Goal: Contribute content: Contribute content

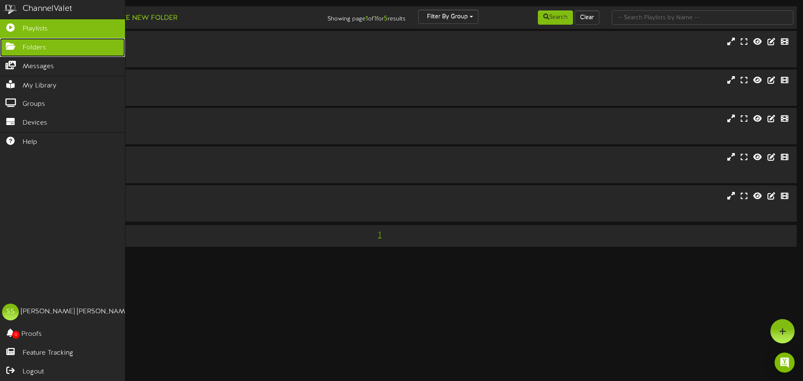
click at [16, 43] on icon at bounding box center [10, 45] width 21 height 6
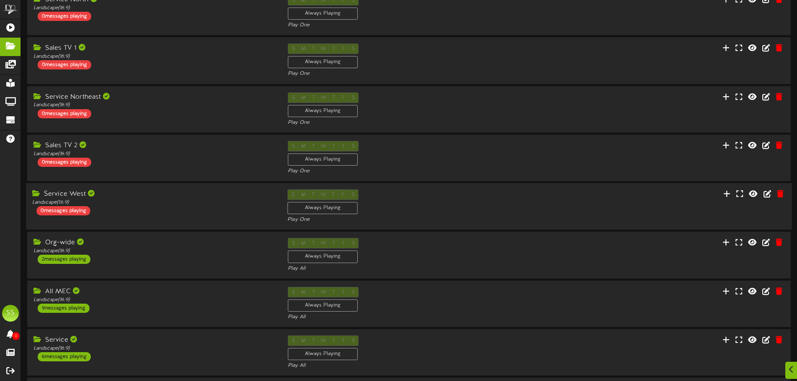
scroll to position [175, 0]
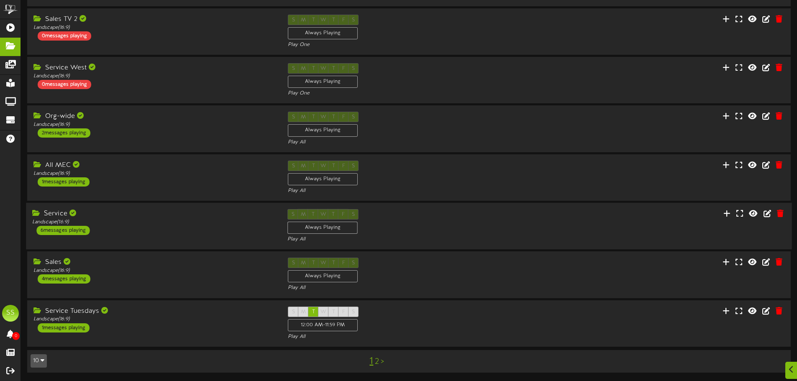
click at [185, 232] on div "Service Landscape ( 16:9 ) 6 messages playing" at bounding box center [153, 222] width 255 height 26
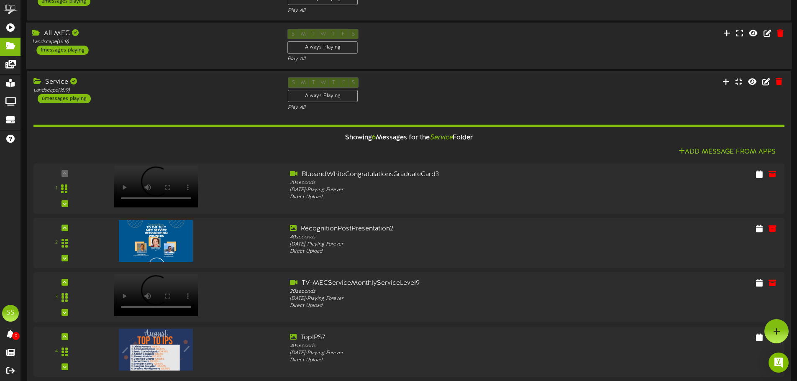
scroll to position [223, 0]
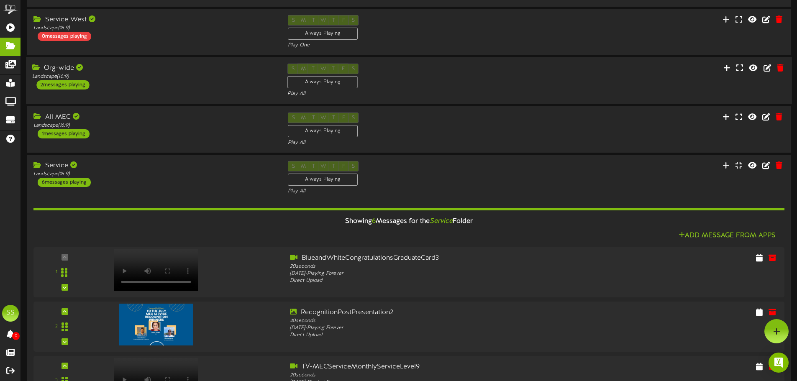
click at [465, 68] on div "S M T W T F S Always Playing Play All" at bounding box center [408, 81] width 255 height 34
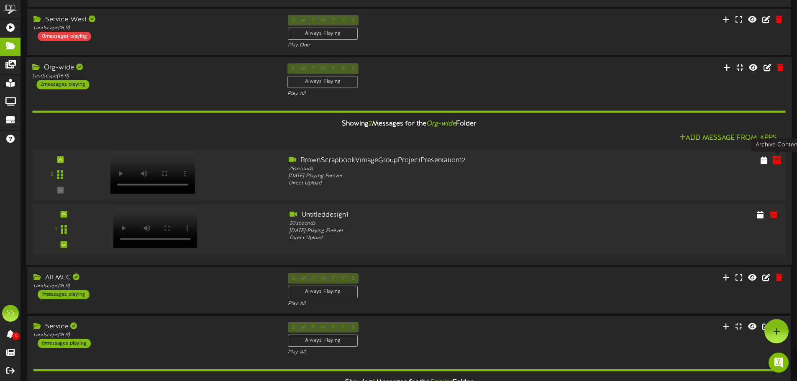
click at [776, 163] on icon at bounding box center [776, 159] width 9 height 9
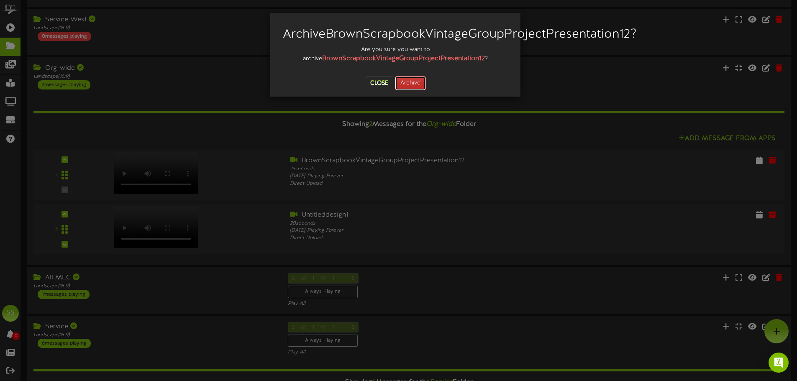
click at [402, 90] on button "Archive" at bounding box center [410, 83] width 31 height 14
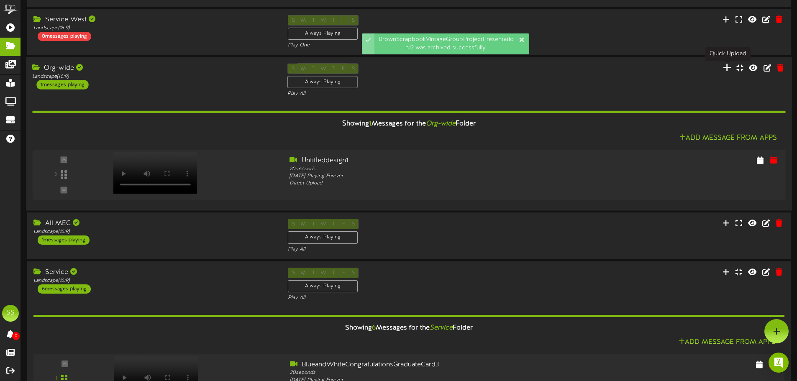
click at [727, 67] on icon at bounding box center [727, 67] width 8 height 9
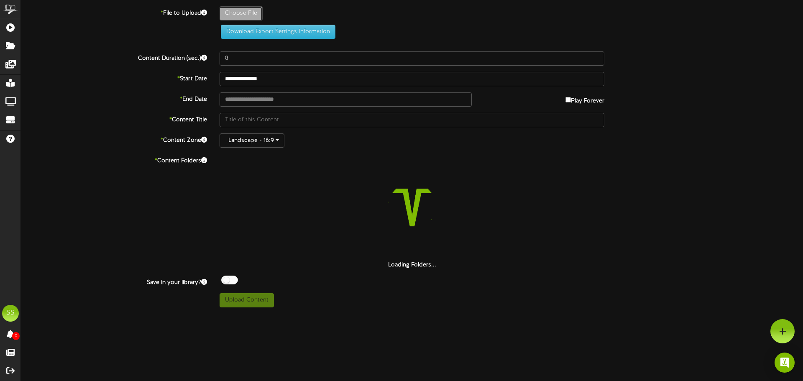
type input "**********"
type input "BrownScrapbookVintageGroupProjectPresentation13"
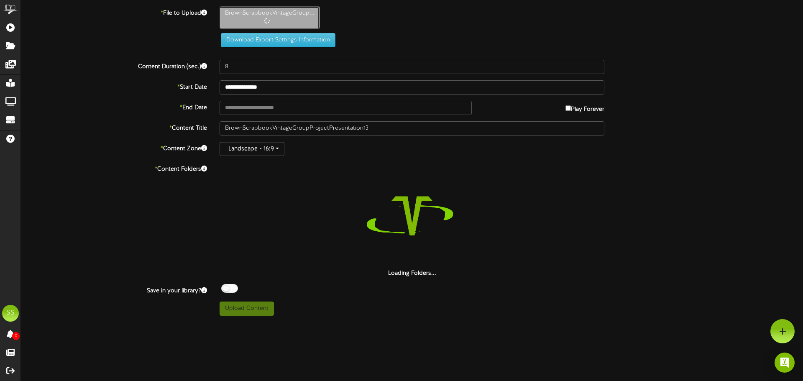
type input "25"
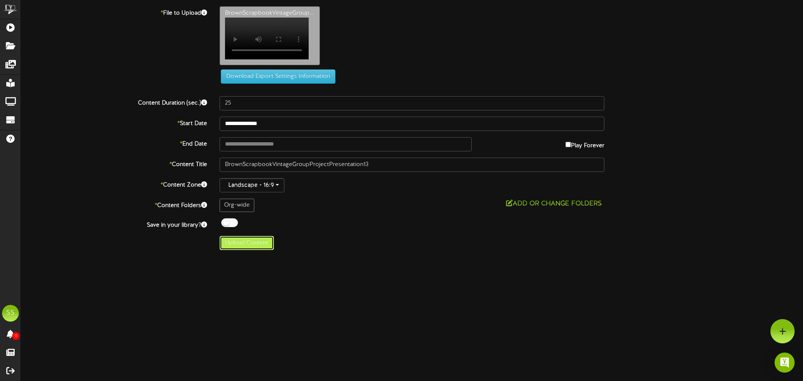
click at [259, 245] on button "Upload Content" at bounding box center [247, 243] width 54 height 14
type input "**********"
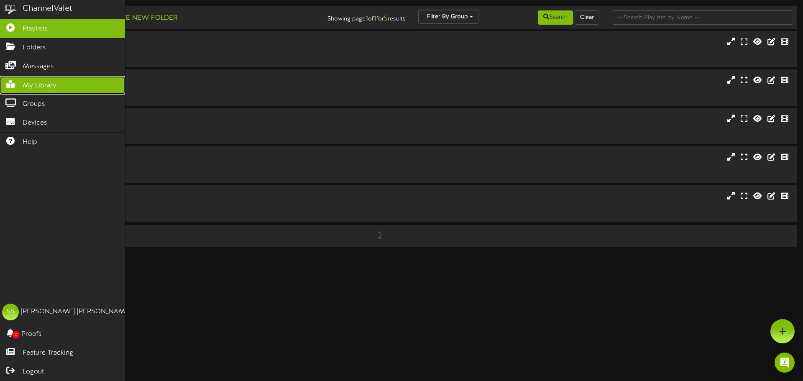
click at [34, 83] on span "My Library" at bounding box center [40, 86] width 34 height 10
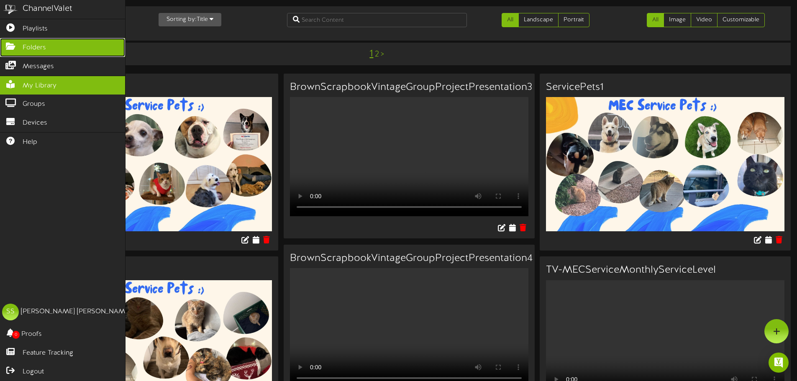
click at [31, 51] on span "Folders" at bounding box center [34, 48] width 23 height 10
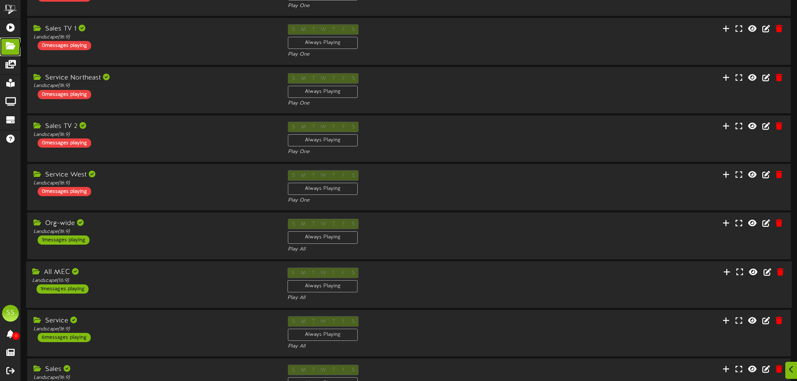
scroll to position [175, 0]
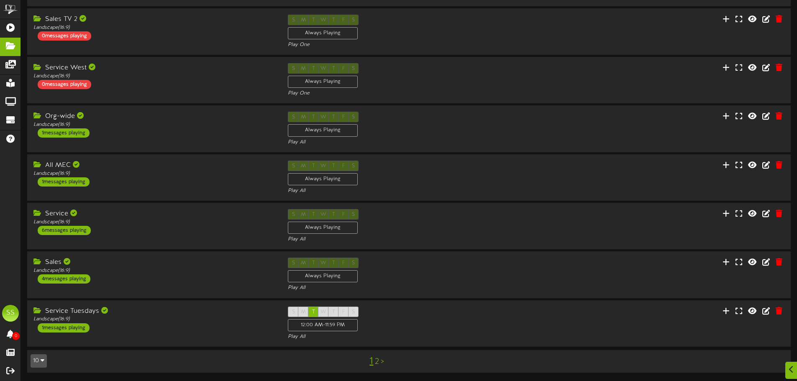
click at [378, 359] on link "2" at bounding box center [377, 361] width 4 height 9
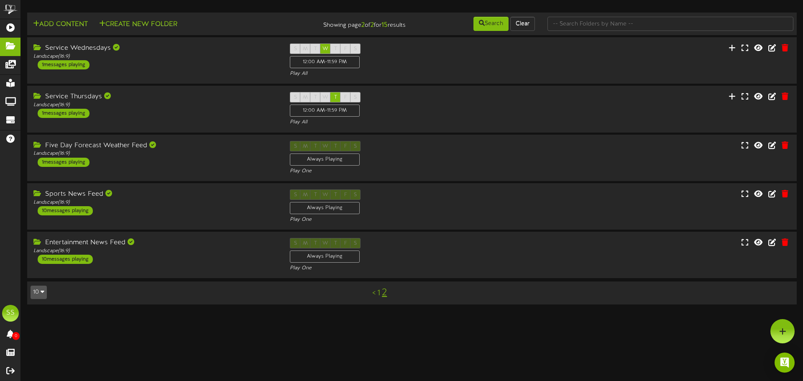
click at [378, 294] on link "1" at bounding box center [378, 293] width 3 height 9
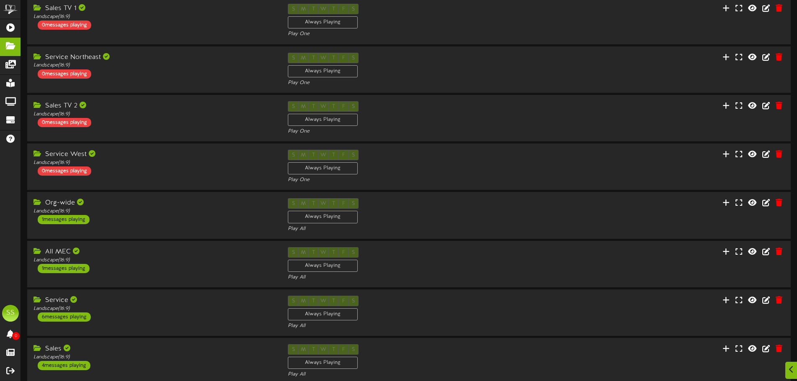
scroll to position [175, 0]
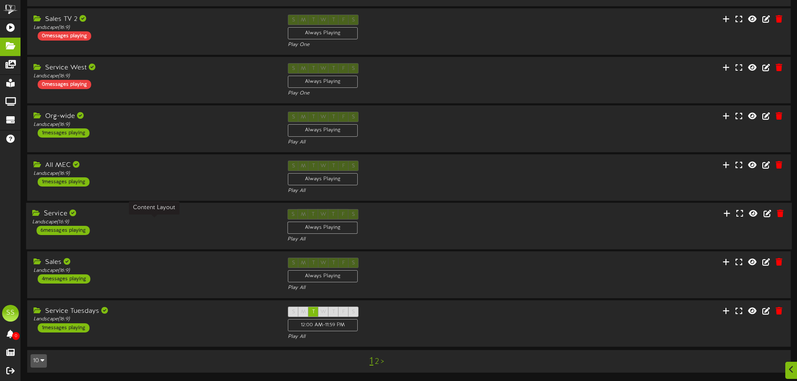
click at [156, 225] on div "Landscape ( 16:9 )" at bounding box center [153, 222] width 243 height 7
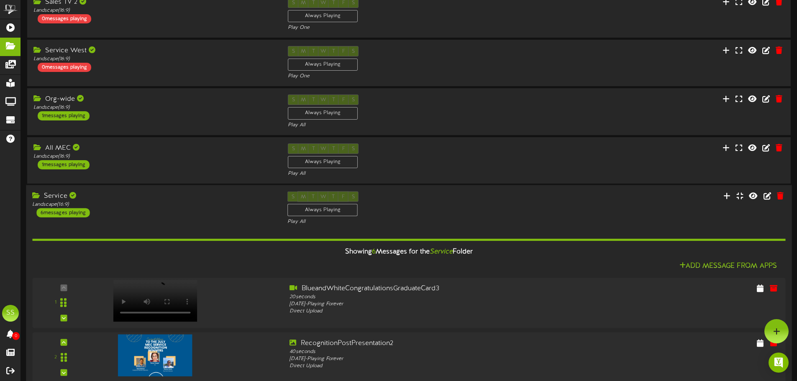
scroll to position [91, 0]
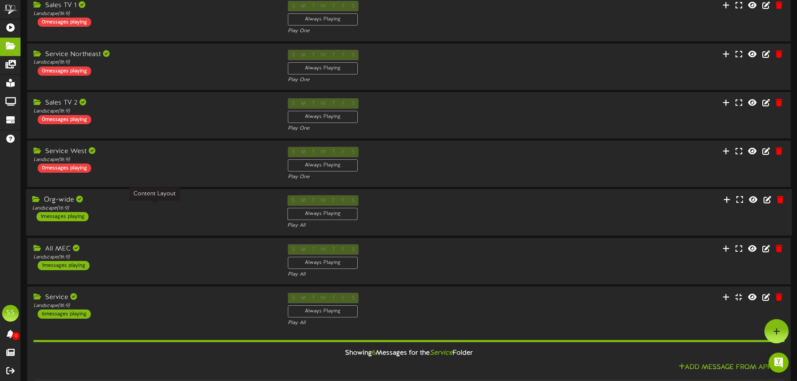
click at [218, 206] on div "Landscape ( 16:9 )" at bounding box center [153, 208] width 243 height 7
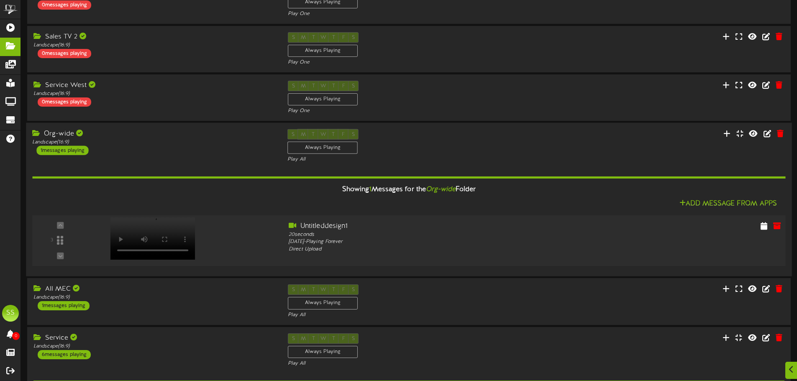
scroll to position [217, 0]
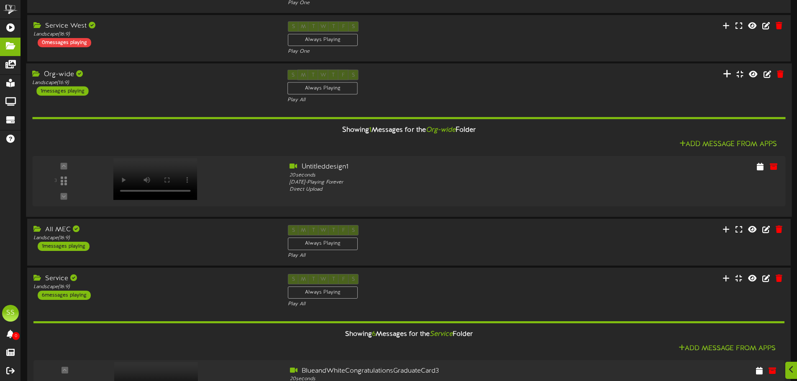
click at [726, 77] on icon at bounding box center [727, 73] width 8 height 9
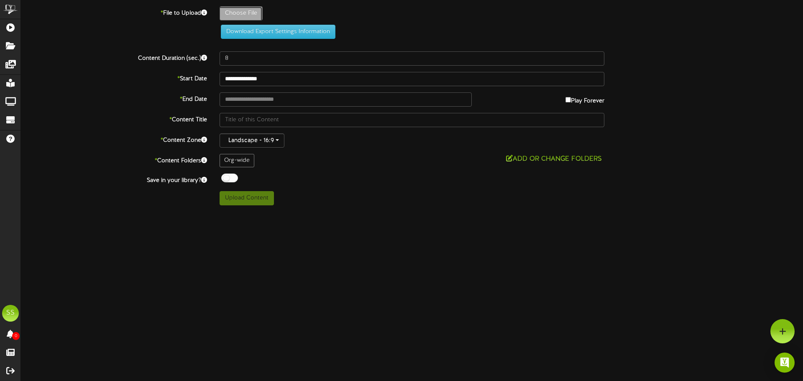
type input "**********"
type input "BrownScrapbookVintageGroupProjectPresentation13"
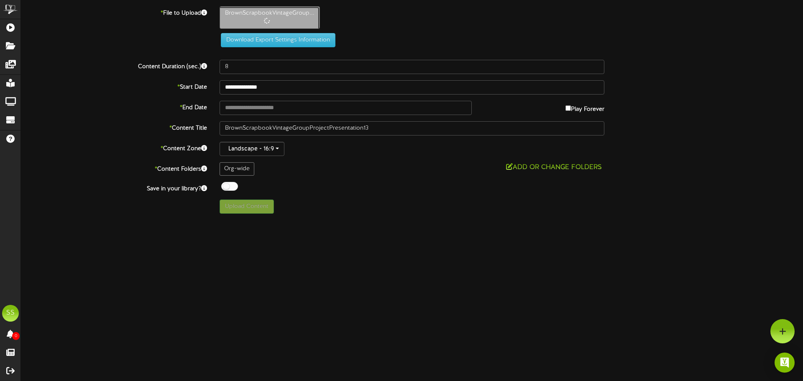
type input "25"
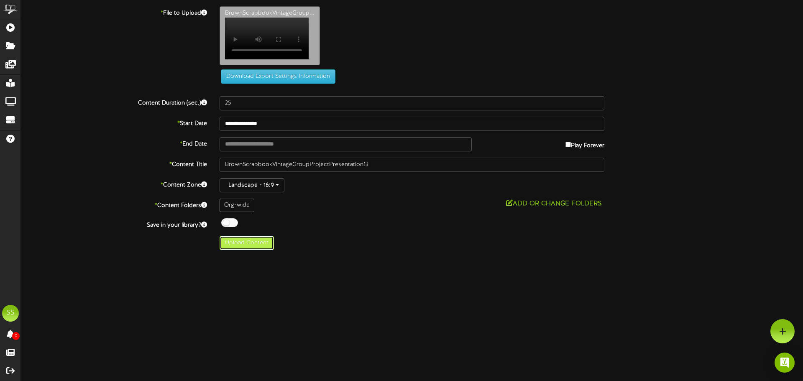
click at [252, 248] on button "Upload Content" at bounding box center [247, 243] width 54 height 14
type input "**********"
